Goal: Transaction & Acquisition: Purchase product/service

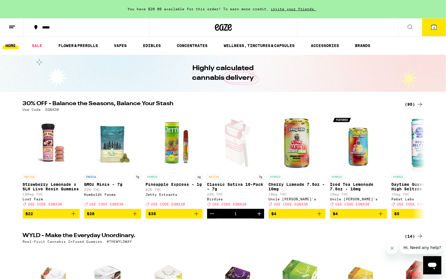
click at [420, 104] on icon at bounding box center [420, 104] width 7 height 7
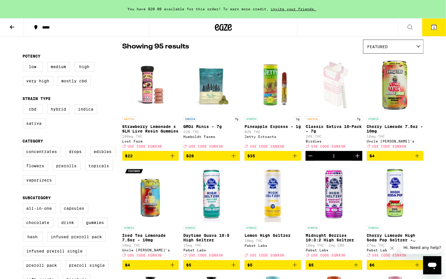
scroll to position [44, 0]
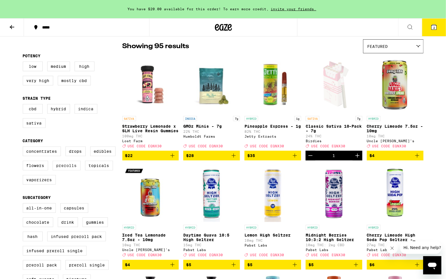
click at [67, 170] on label "Prerolls" at bounding box center [67, 166] width 28 height 10
click at [24, 147] on input "Prerolls" at bounding box center [24, 147] width 0 height 0
checkbox input "true"
